Goal: Book appointment/travel/reservation

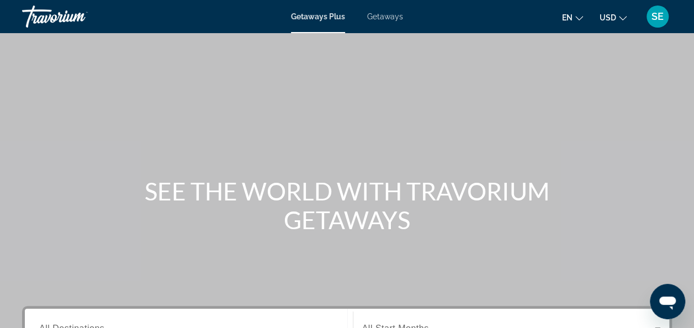
scroll to position [287, 0]
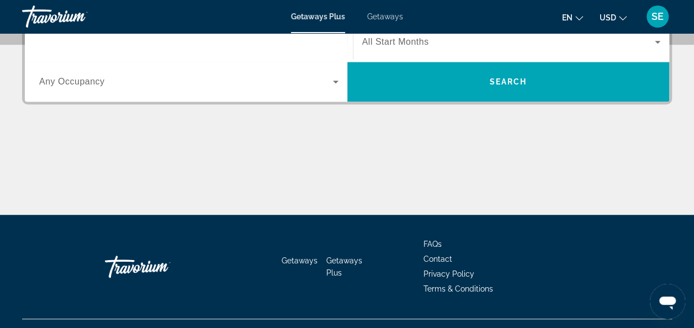
click at [208, 46] on input "Destination All Destinations" at bounding box center [188, 42] width 299 height 13
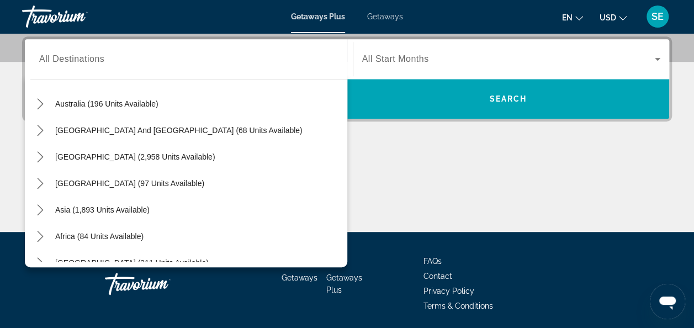
scroll to position [179, 0]
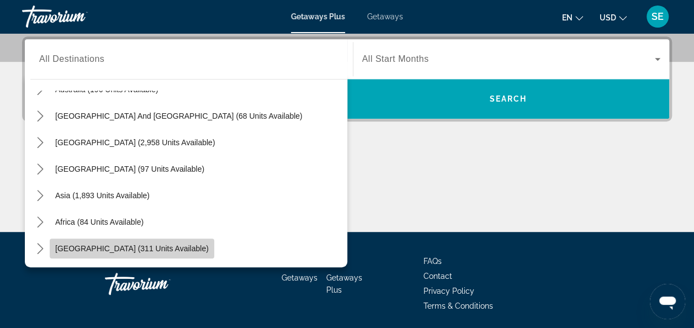
click at [147, 245] on span "[GEOGRAPHIC_DATA] (311 units available)" at bounding box center [132, 248] width 154 height 9
type input "**********"
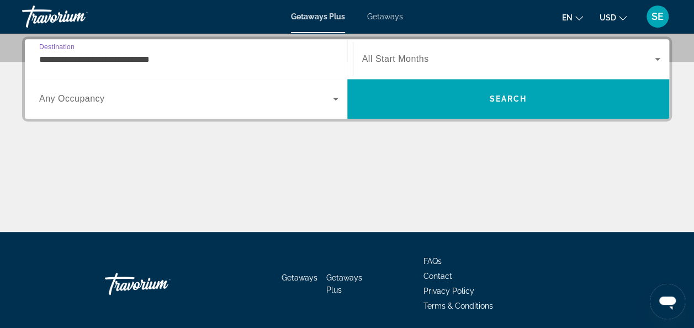
click at [83, 56] on input "**********" at bounding box center [188, 59] width 299 height 13
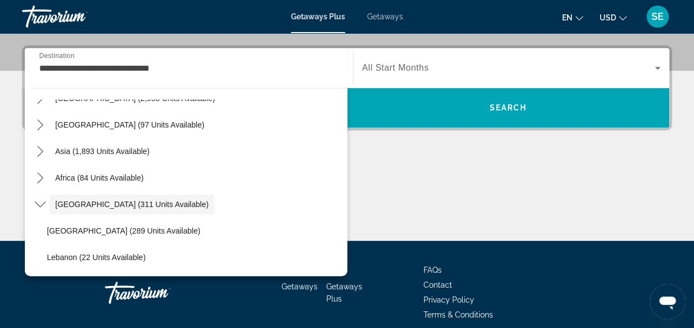
scroll to position [225, 0]
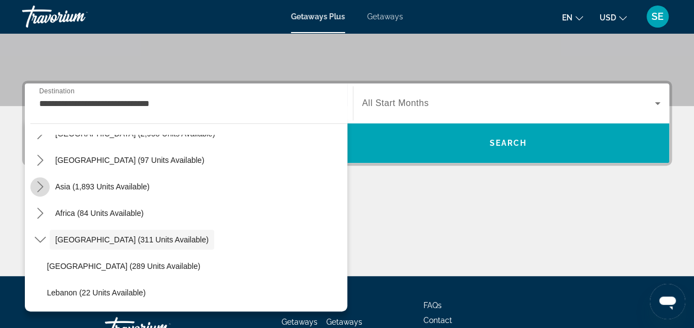
click at [44, 187] on icon "Toggle Asia (1,893 units available) submenu" at bounding box center [40, 186] width 11 height 11
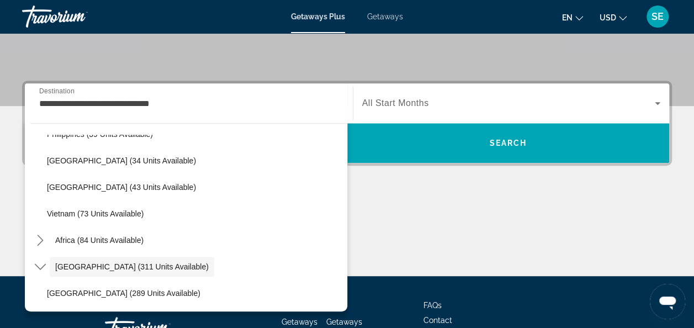
scroll to position [497, 0]
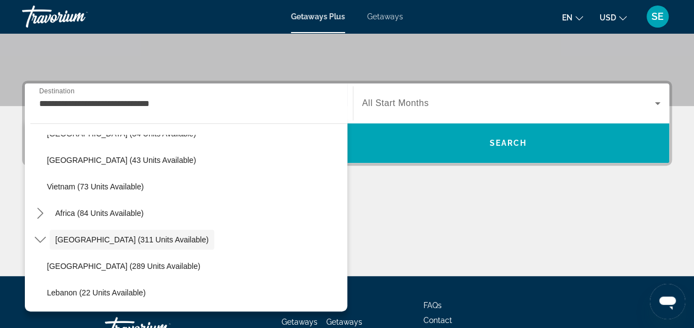
click at [382, 214] on div "Main content" at bounding box center [347, 234] width 650 height 83
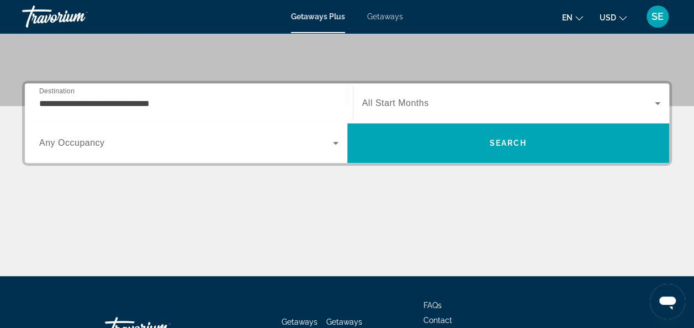
click at [266, 101] on input "**********" at bounding box center [188, 103] width 299 height 13
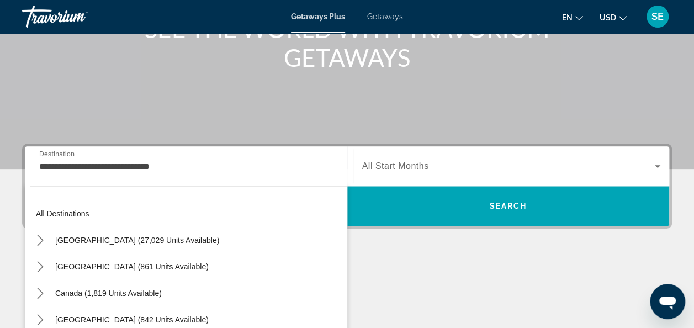
scroll to position [161, 0]
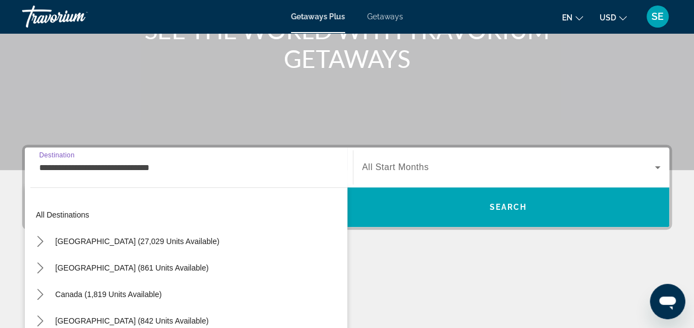
click at [182, 169] on input "**********" at bounding box center [188, 167] width 299 height 13
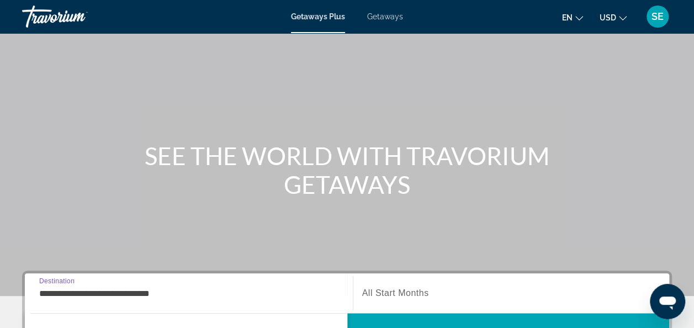
scroll to position [0, 0]
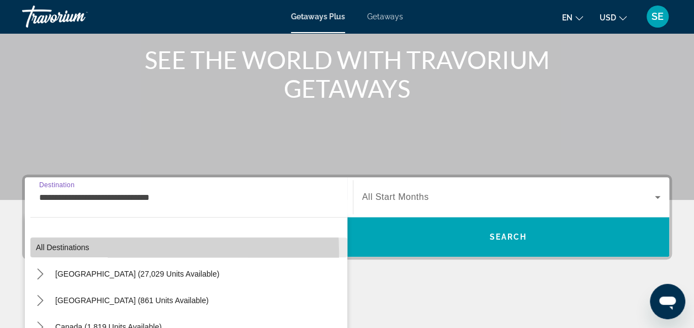
click at [83, 253] on span "Select destination: All destinations" at bounding box center [188, 247] width 317 height 27
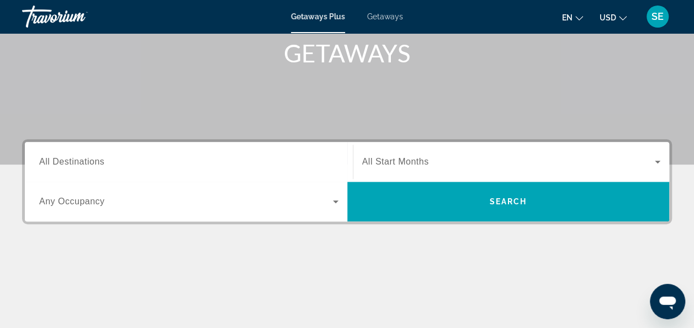
scroll to position [166, 0]
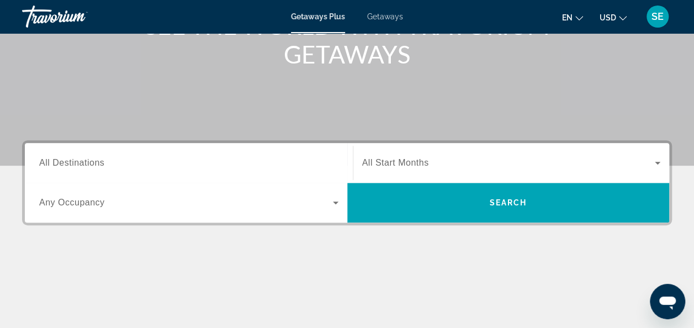
click at [500, 168] on span "Search widget" at bounding box center [508, 162] width 293 height 13
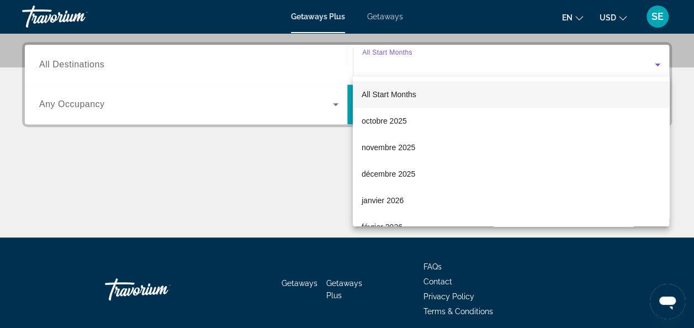
scroll to position [269, 0]
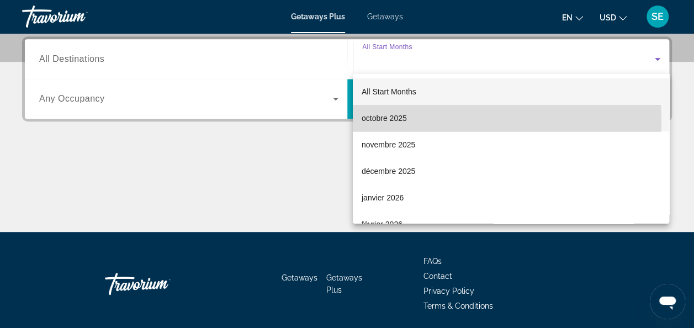
click at [419, 121] on mat-option "octobre 2025" at bounding box center [511, 118] width 316 height 27
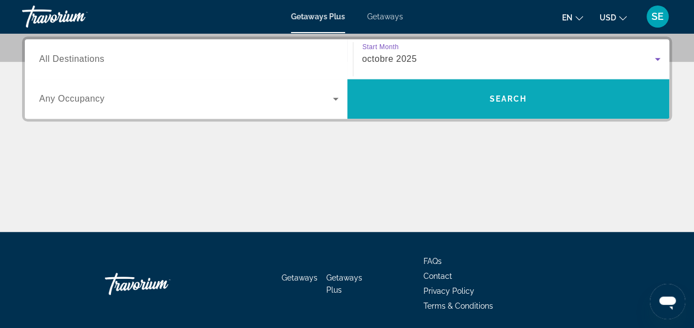
click at [522, 98] on span "Search" at bounding box center [508, 98] width 38 height 9
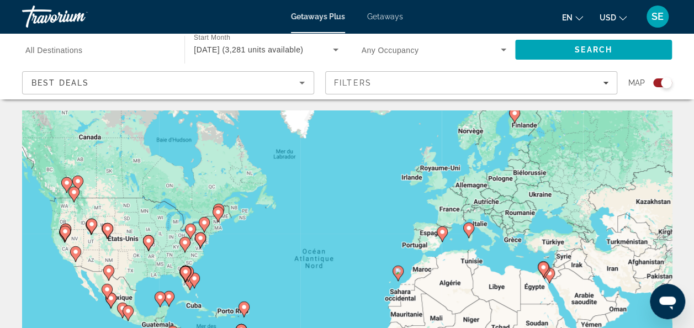
click at [634, 266] on div "Pour activer le glissement avec le clavier, appuyez sur Alt+Entrée. Une fois ce…" at bounding box center [347, 275] width 650 height 331
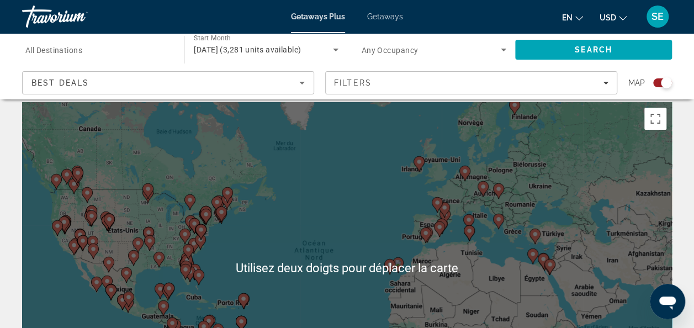
scroll to position [10, 0]
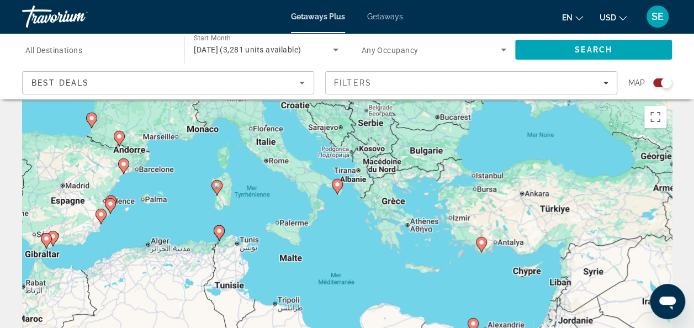
click at [479, 244] on image "Main content" at bounding box center [481, 242] width 7 height 7
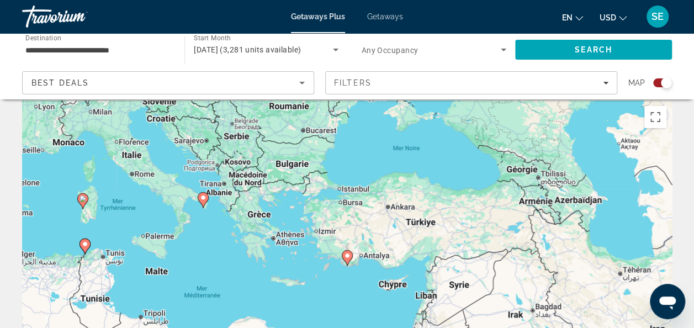
click at [347, 256] on image "Main content" at bounding box center [347, 255] width 7 height 7
type input "**********"
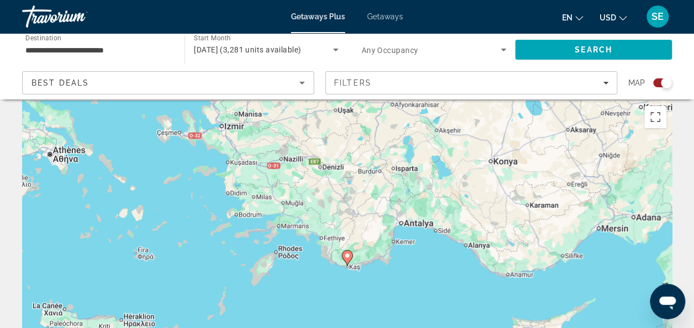
click at [343, 262] on gmp-advanced-marker "Main content" at bounding box center [347, 258] width 11 height 17
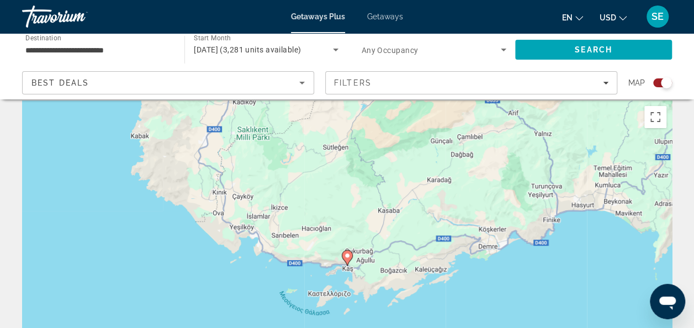
click at [346, 258] on image "Main content" at bounding box center [347, 255] width 7 height 7
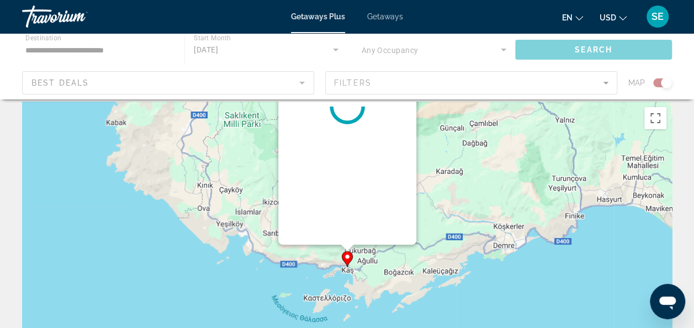
scroll to position [0, 0]
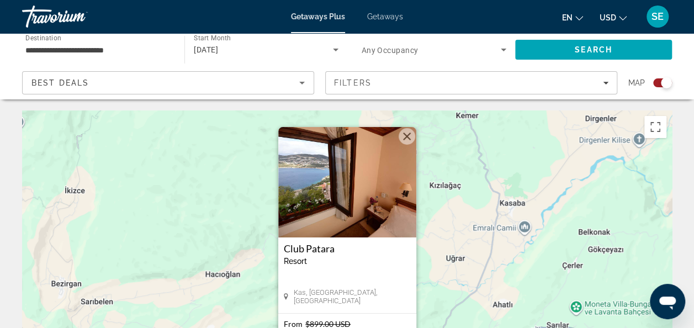
click at [462, 260] on div "Pour naviguer, appuyez sur les touches fléchées. Pour activer le glissement ave…" at bounding box center [347, 275] width 650 height 331
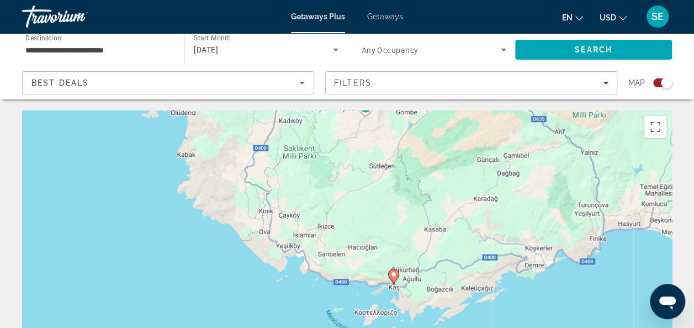
click at [393, 274] on image "Main content" at bounding box center [393, 274] width 7 height 7
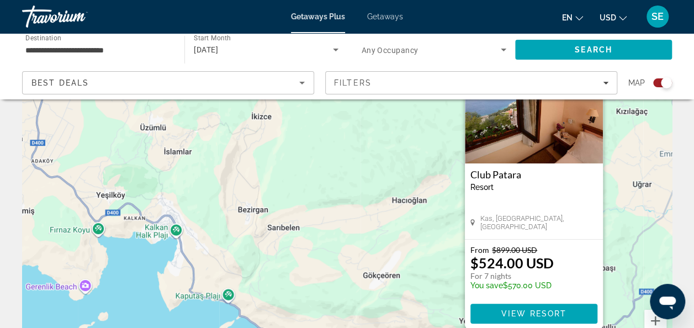
scroll to position [75, 0]
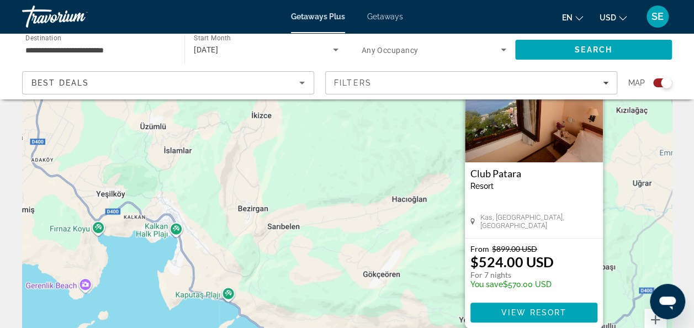
click at [389, 281] on div "Pour naviguer, appuyez sur les touches fléchées. Pour activer le glissement ave…" at bounding box center [347, 200] width 650 height 331
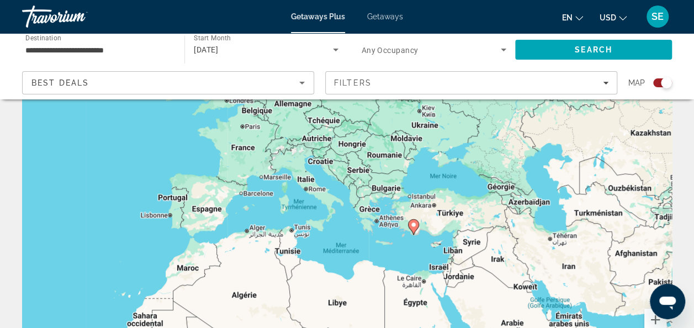
click at [435, 276] on div "Pour activer le glissement avec le clavier, appuyez sur Alt+Entrée. Une fois ce…" at bounding box center [347, 200] width 650 height 331
click at [124, 40] on div "**********" at bounding box center [97, 49] width 145 height 31
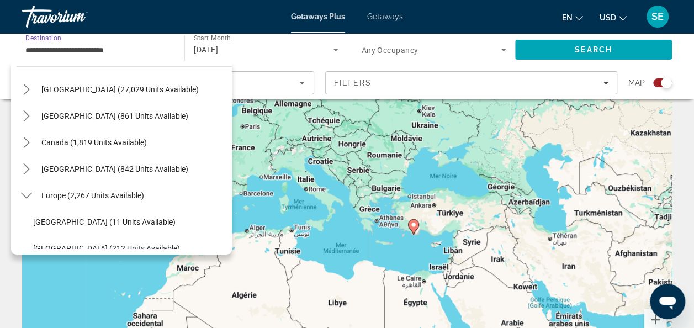
scroll to position [0, 0]
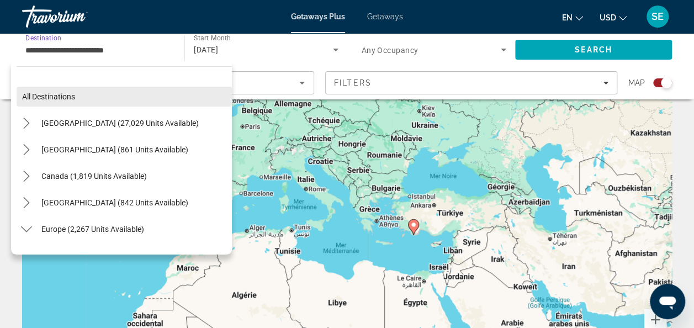
click at [64, 98] on span "All destinations" at bounding box center [48, 96] width 53 height 9
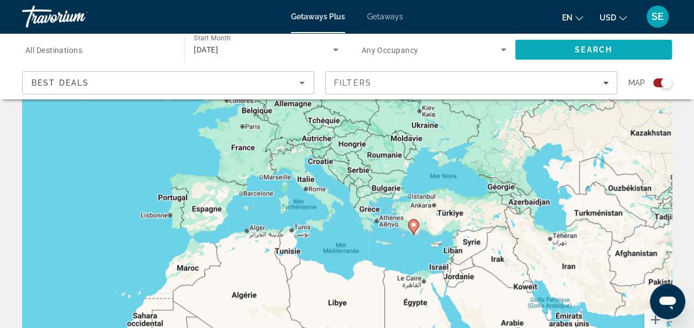
click at [581, 48] on span "Search" at bounding box center [594, 49] width 38 height 9
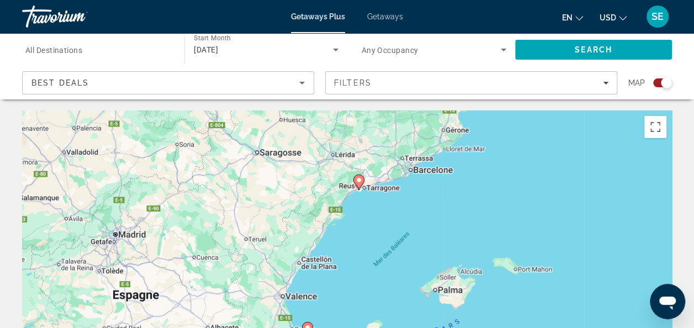
click at [358, 181] on image "Main content" at bounding box center [359, 180] width 7 height 7
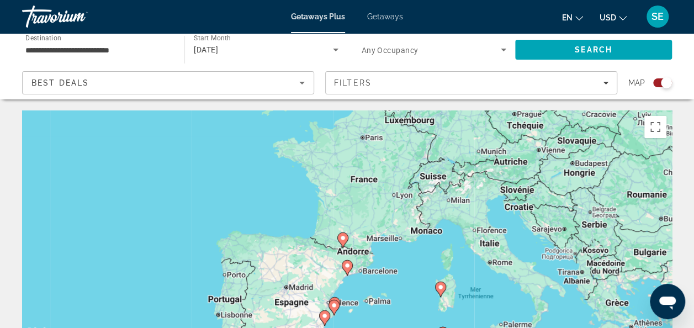
click at [347, 265] on image "Main content" at bounding box center [347, 265] width 7 height 7
type input "**********"
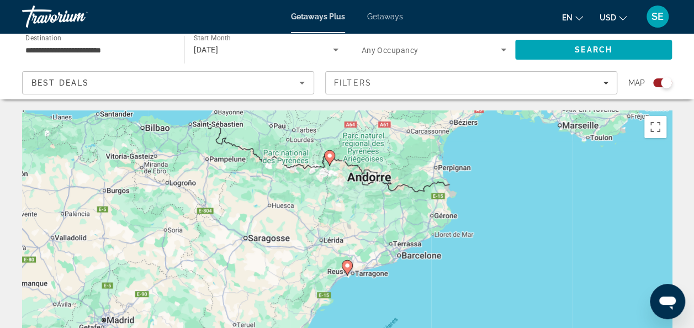
click at [347, 266] on image "Main content" at bounding box center [347, 265] width 7 height 7
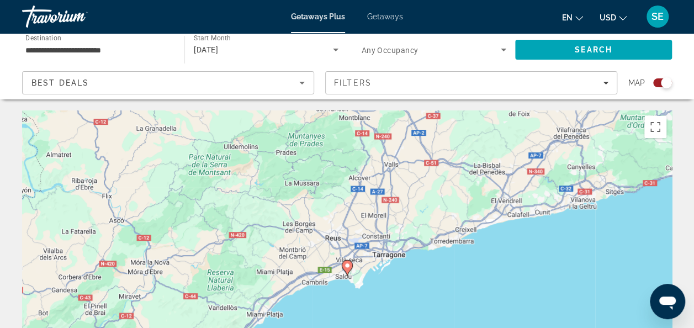
click at [347, 266] on image "Main content" at bounding box center [347, 265] width 7 height 7
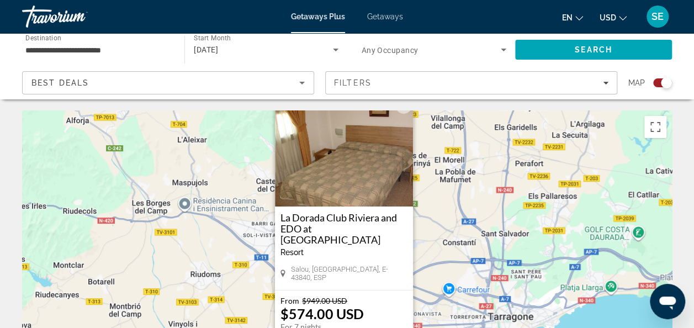
click at [401, 114] on button "Fermer" at bounding box center [403, 105] width 17 height 17
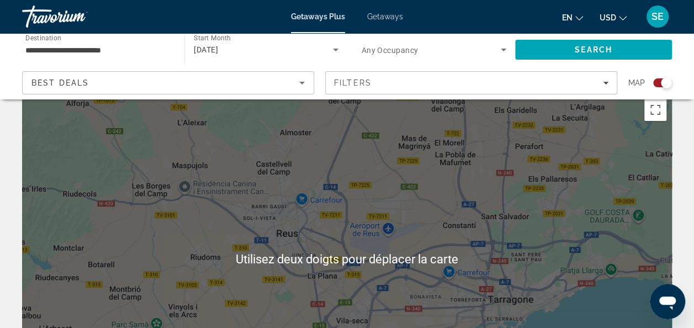
scroll to position [20, 0]
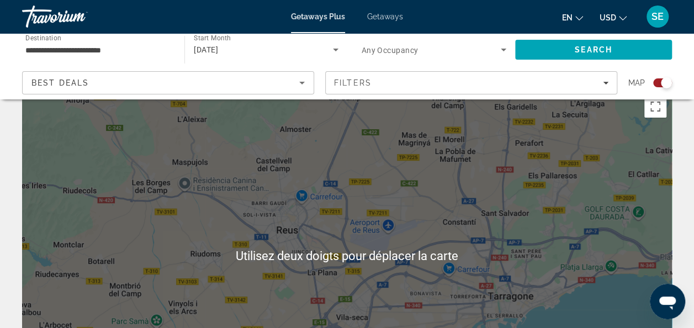
click at [149, 50] on input "**********" at bounding box center [97, 50] width 145 height 13
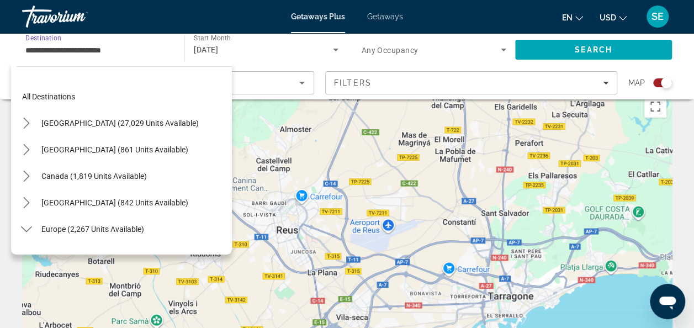
scroll to position [0, 0]
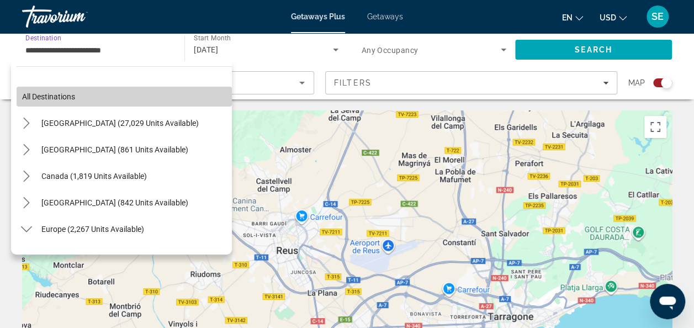
click at [162, 95] on span "Select destination: All destinations" at bounding box center [124, 96] width 215 height 27
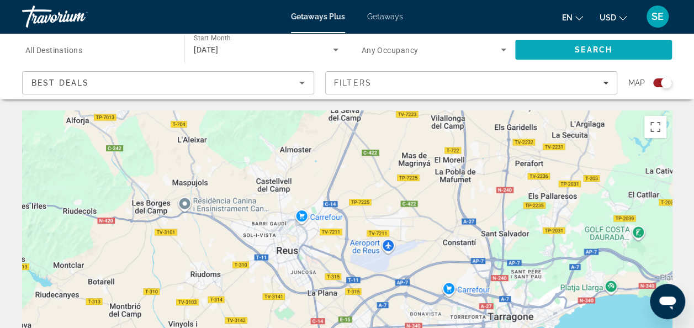
click at [549, 52] on span "Search" at bounding box center [593, 49] width 157 height 27
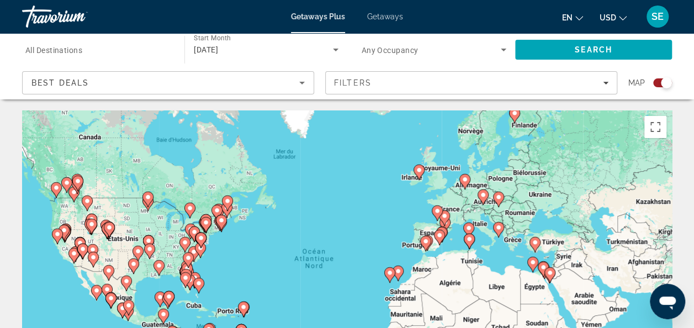
click at [316, 51] on div "[DATE]" at bounding box center [263, 49] width 139 height 13
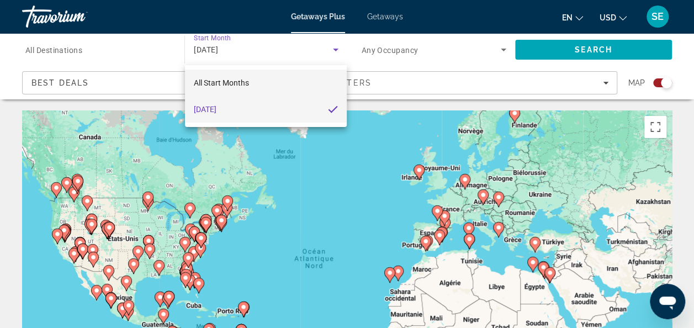
click at [301, 83] on mat-option "All Start Months" at bounding box center [266, 83] width 162 height 27
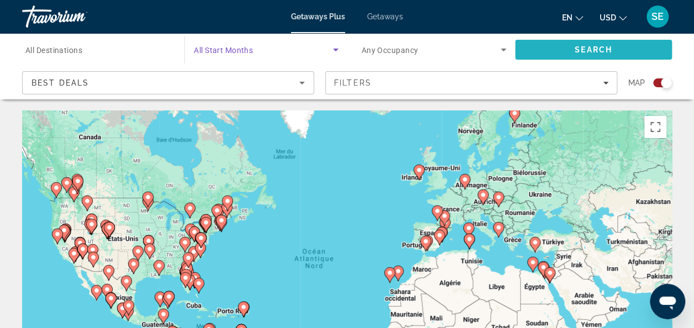
click at [565, 49] on span "Search" at bounding box center [593, 49] width 157 height 27
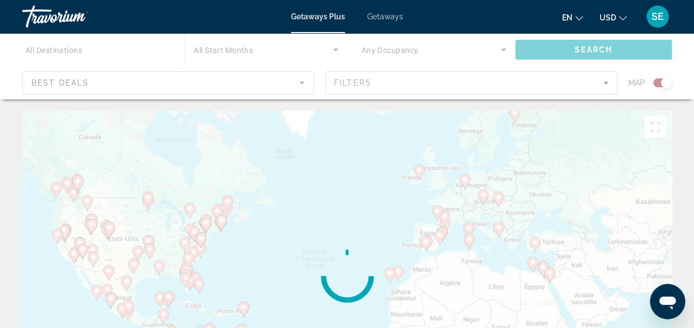
click at [650, 83] on div "Main content" at bounding box center [347, 66] width 694 height 66
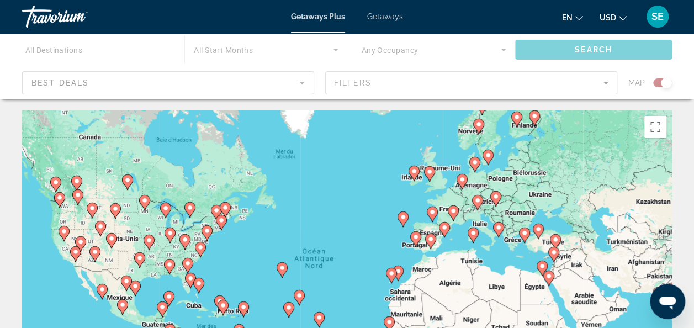
click at [655, 84] on div "Main content" at bounding box center [347, 66] width 694 height 66
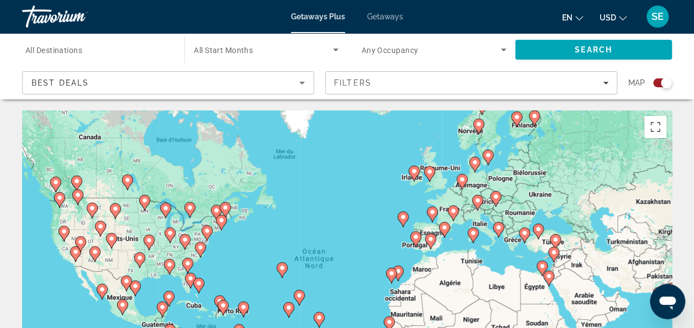
click at [654, 83] on div "Search widget" at bounding box center [662, 82] width 19 height 9
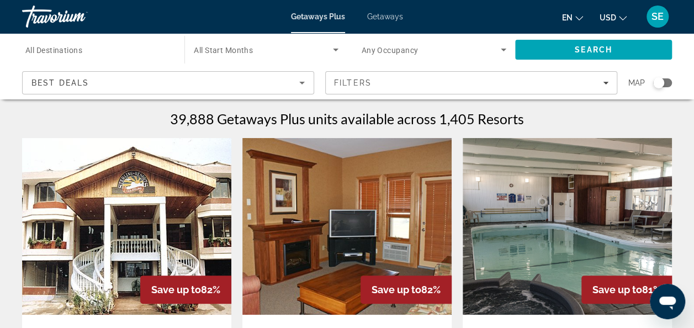
click at [301, 83] on icon "Sort by" at bounding box center [302, 83] width 6 height 3
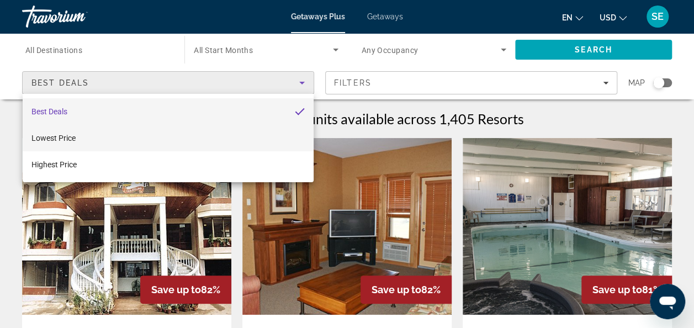
click at [232, 146] on mat-option "Lowest Price" at bounding box center [168, 138] width 291 height 27
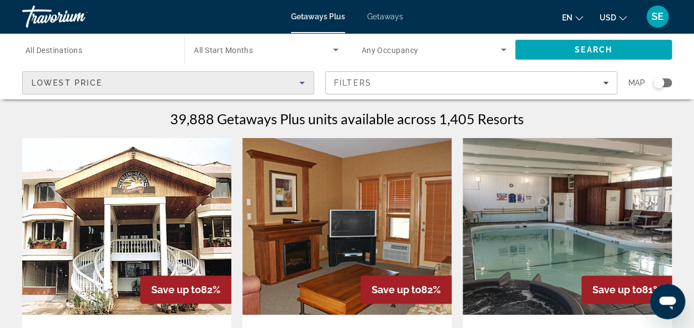
click at [252, 81] on div "Lowest Price" at bounding box center [165, 82] width 268 height 13
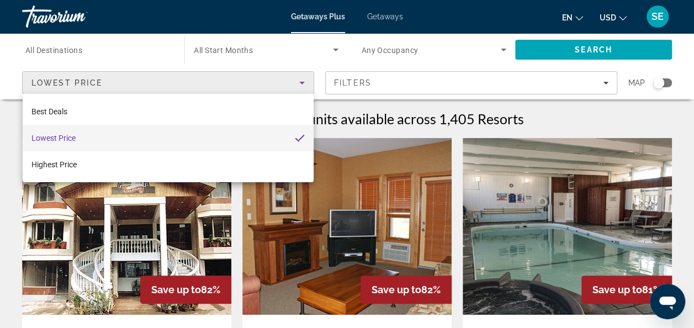
click at [237, 137] on mat-option "Lowest Price" at bounding box center [168, 138] width 291 height 27
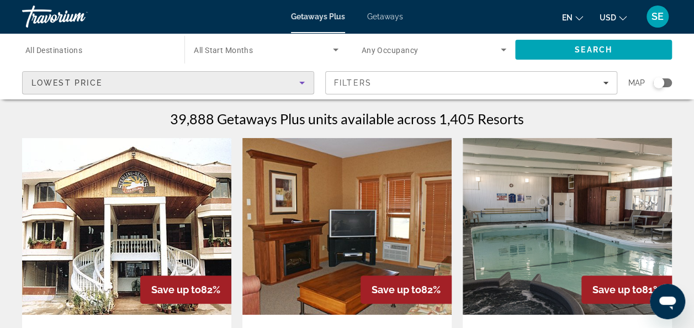
click at [666, 80] on div "Search widget" at bounding box center [662, 82] width 19 height 9
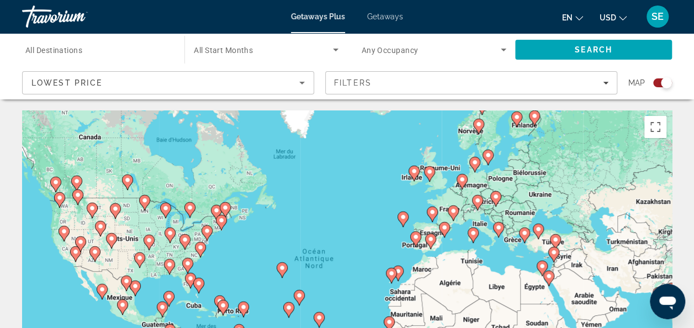
click at [656, 83] on div "Search widget" at bounding box center [662, 82] width 19 height 9
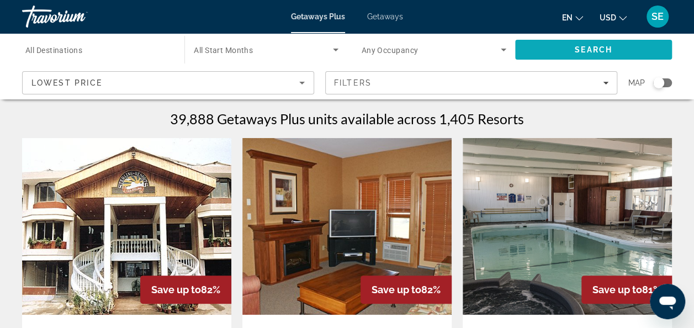
click at [620, 45] on span "Search" at bounding box center [593, 49] width 157 height 27
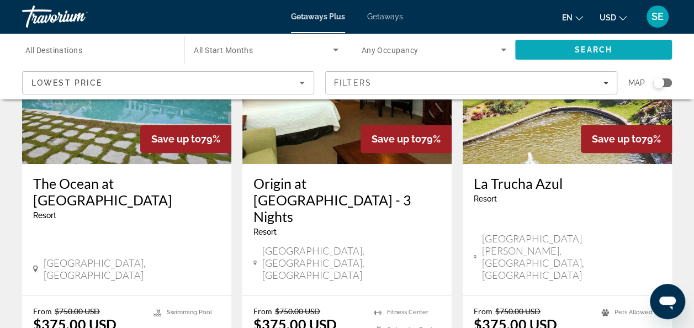
scroll to position [155, 0]
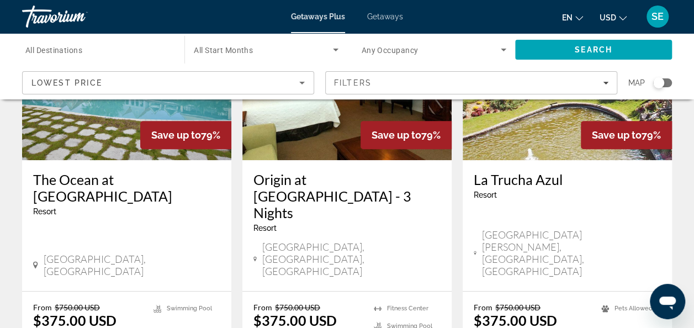
click at [605, 305] on icon "Main content" at bounding box center [605, 308] width 8 height 7
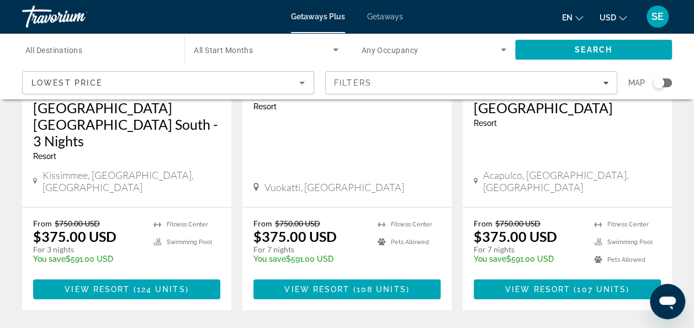
scroll to position [1543, 0]
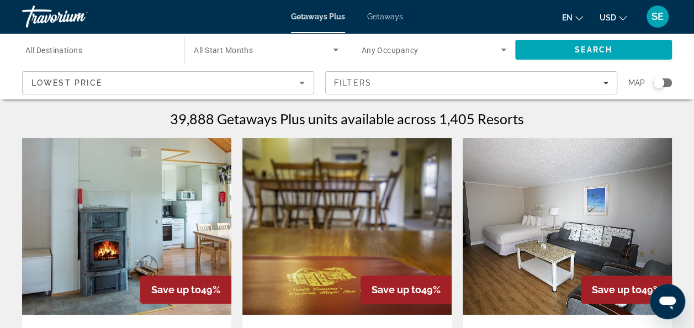
click at [133, 51] on input "Destination All Destinations" at bounding box center [97, 50] width 145 height 13
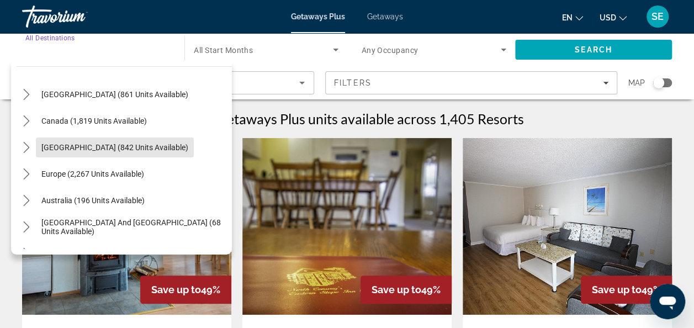
scroll to position [62, 0]
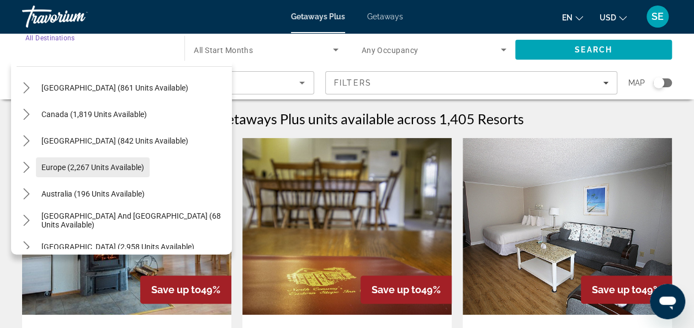
click at [140, 167] on span "Europe (2,267 units available)" at bounding box center [92, 167] width 103 height 9
type input "**********"
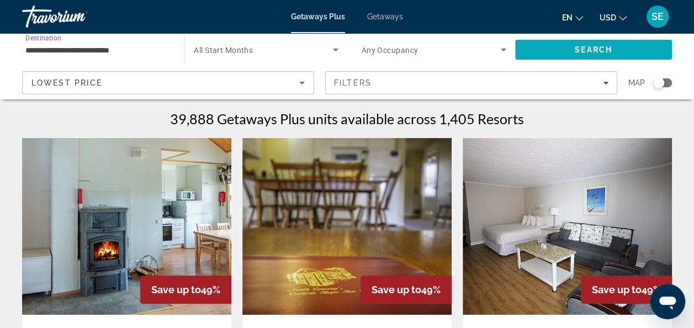
click at [587, 47] on span "Search" at bounding box center [594, 49] width 38 height 9
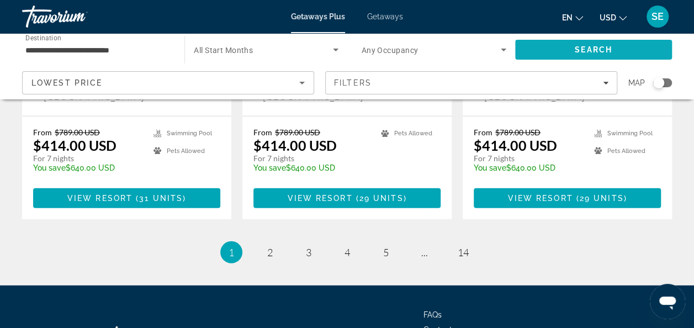
scroll to position [1482, 0]
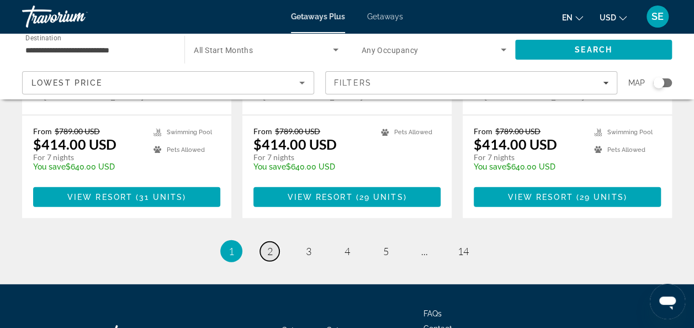
click at [271, 245] on span "2" at bounding box center [270, 251] width 6 height 12
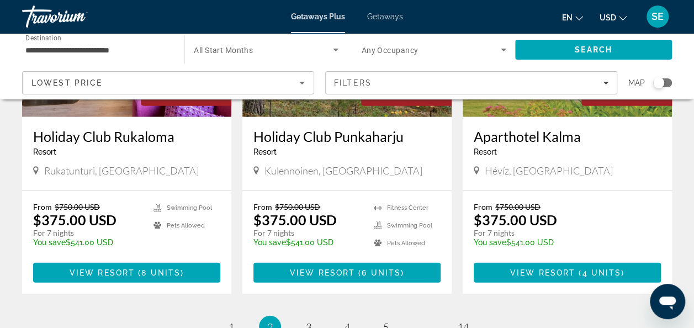
scroll to position [1480, 0]
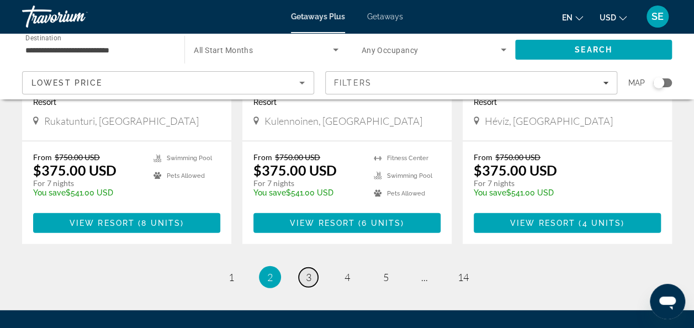
click at [310, 271] on span "3" at bounding box center [309, 277] width 6 height 12
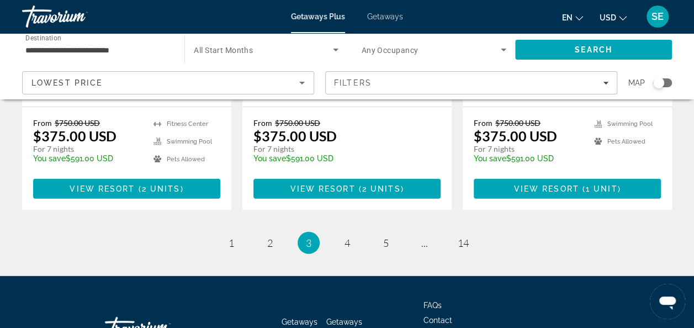
scroll to position [1523, 0]
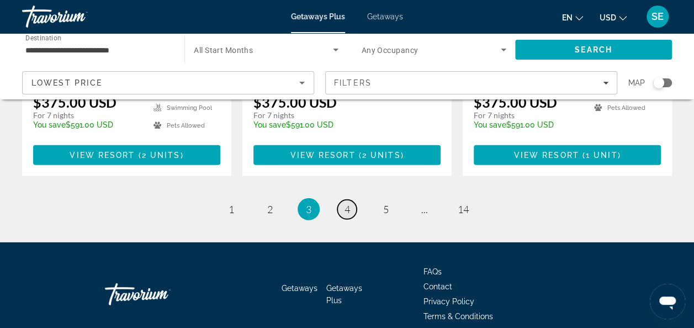
click at [347, 203] on span "4" at bounding box center [348, 209] width 6 height 12
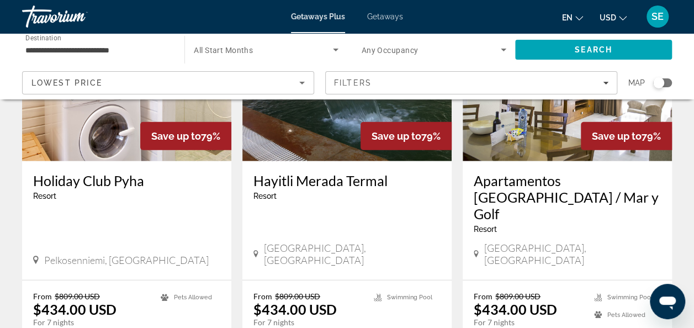
scroll to position [1523, 0]
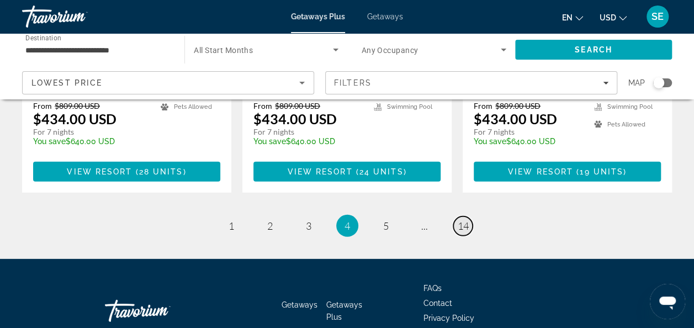
click at [468, 220] on span "14" at bounding box center [463, 226] width 11 height 12
